Goal: Entertainment & Leisure: Consume media (video, audio)

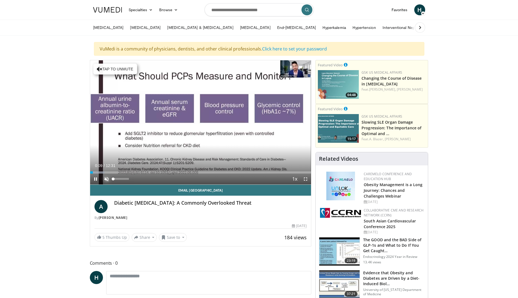
click at [107, 177] on span "Video Player" at bounding box center [106, 179] width 11 height 11
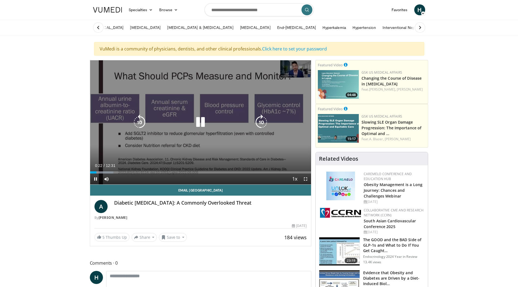
click at [263, 129] on icon "Video Player" at bounding box center [261, 122] width 15 height 15
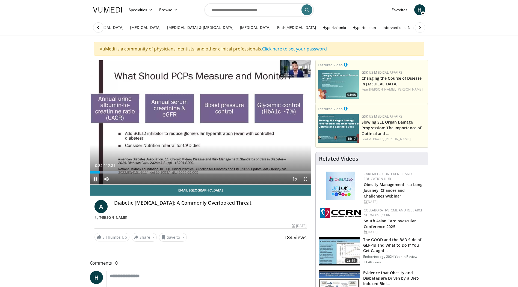
drag, startPoint x: 96, startPoint y: 179, endPoint x: 136, endPoint y: 175, distance: 40.9
click at [96, 179] on span "Video Player" at bounding box center [95, 179] width 11 height 11
